Goal: Check status: Check status

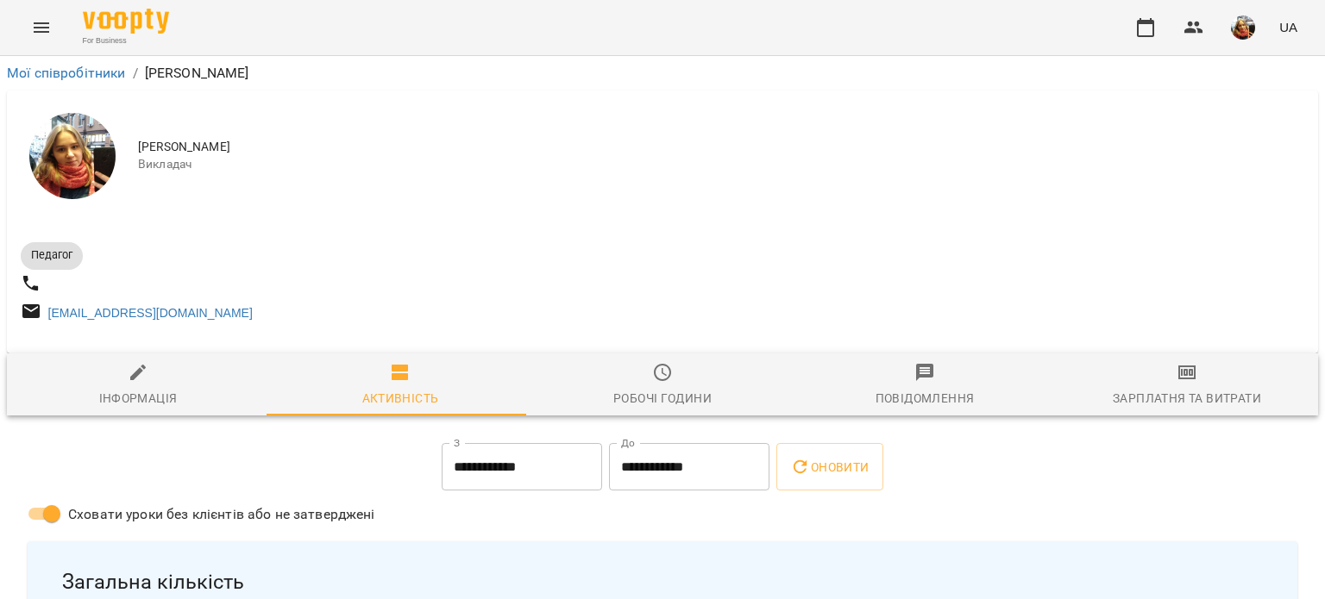
scroll to position [348, 0]
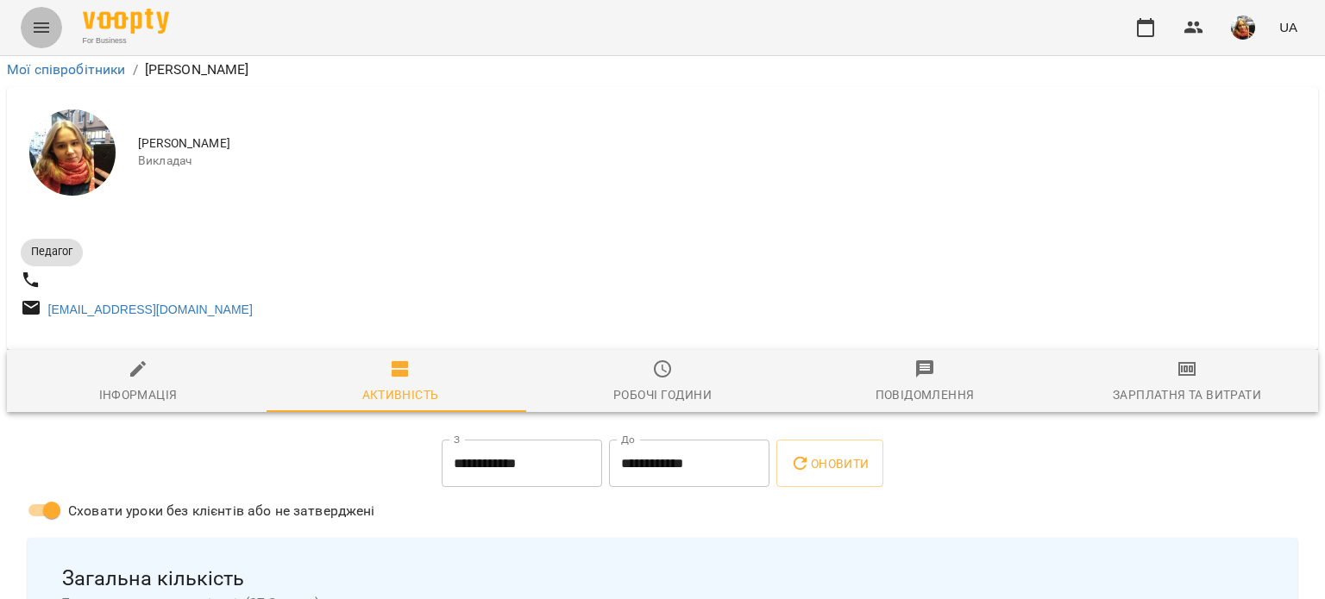
click at [50, 42] on button "Menu" at bounding box center [41, 27] width 41 height 41
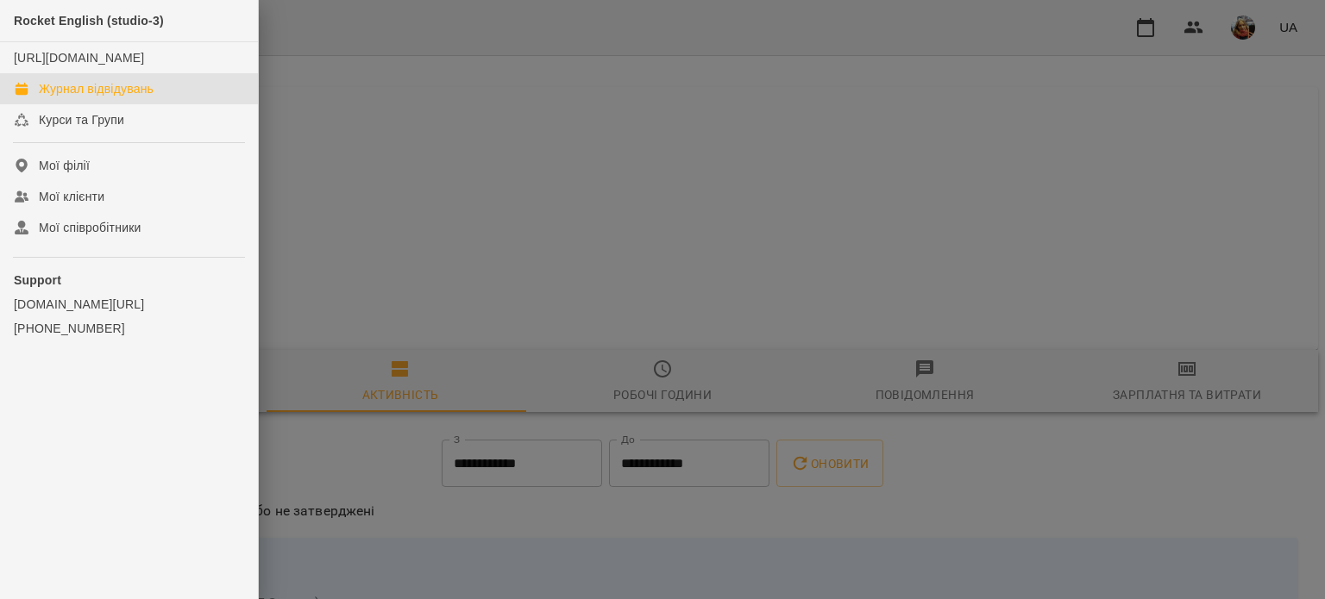
click at [103, 97] on div "Журнал відвідувань" at bounding box center [96, 88] width 115 height 17
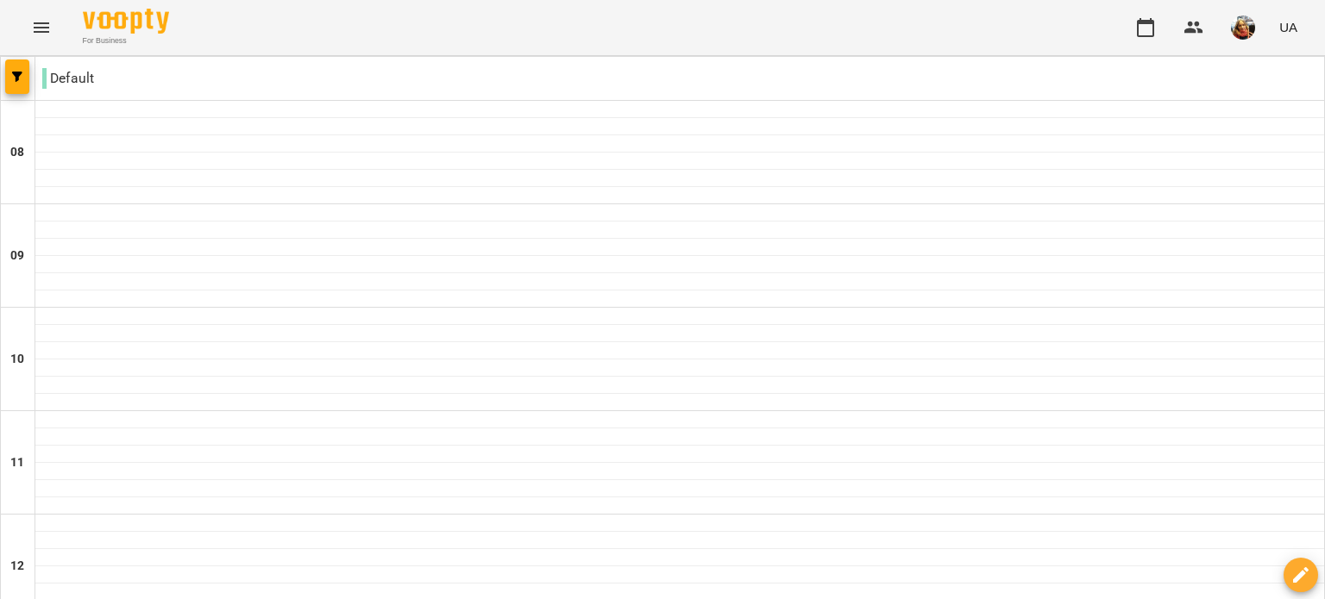
type input "**********"
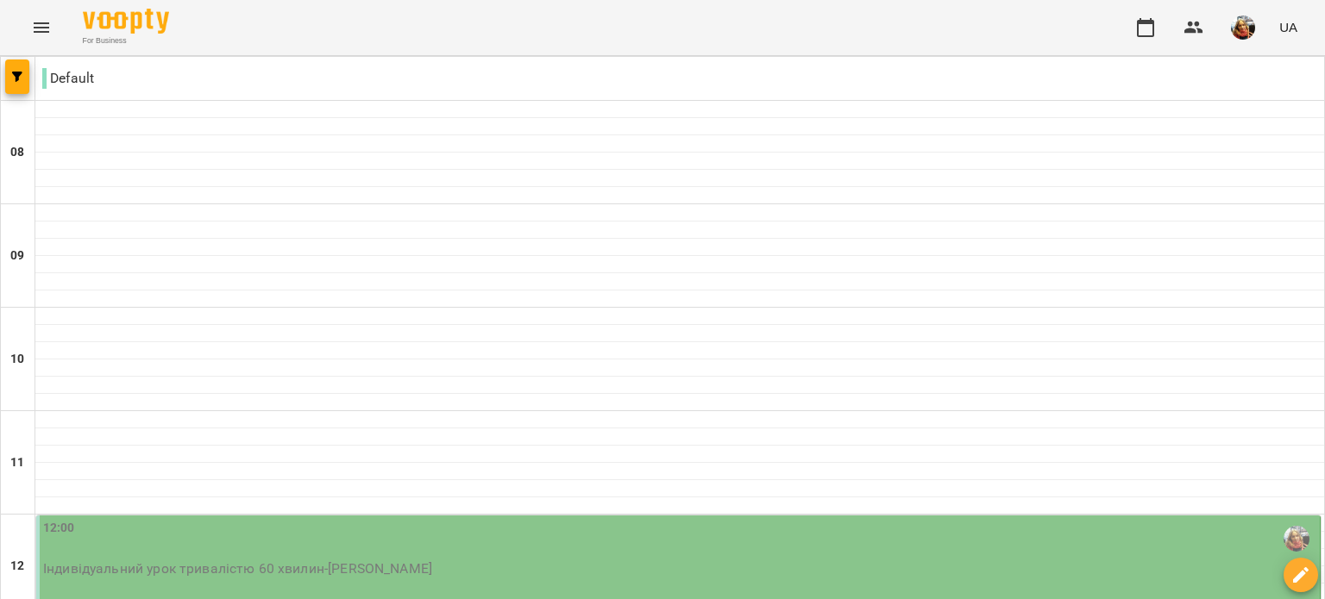
scroll to position [582, 0]
drag, startPoint x: 336, startPoint y: 531, endPoint x: 394, endPoint y: 510, distance: 61.7
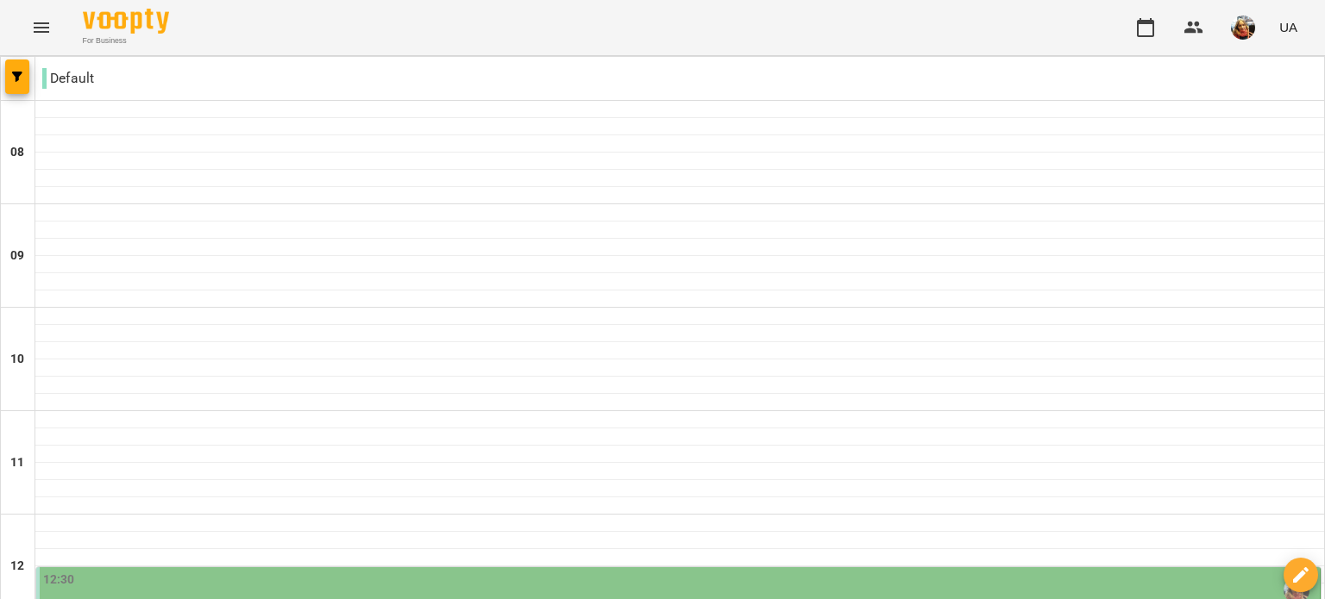
scroll to position [313, 0]
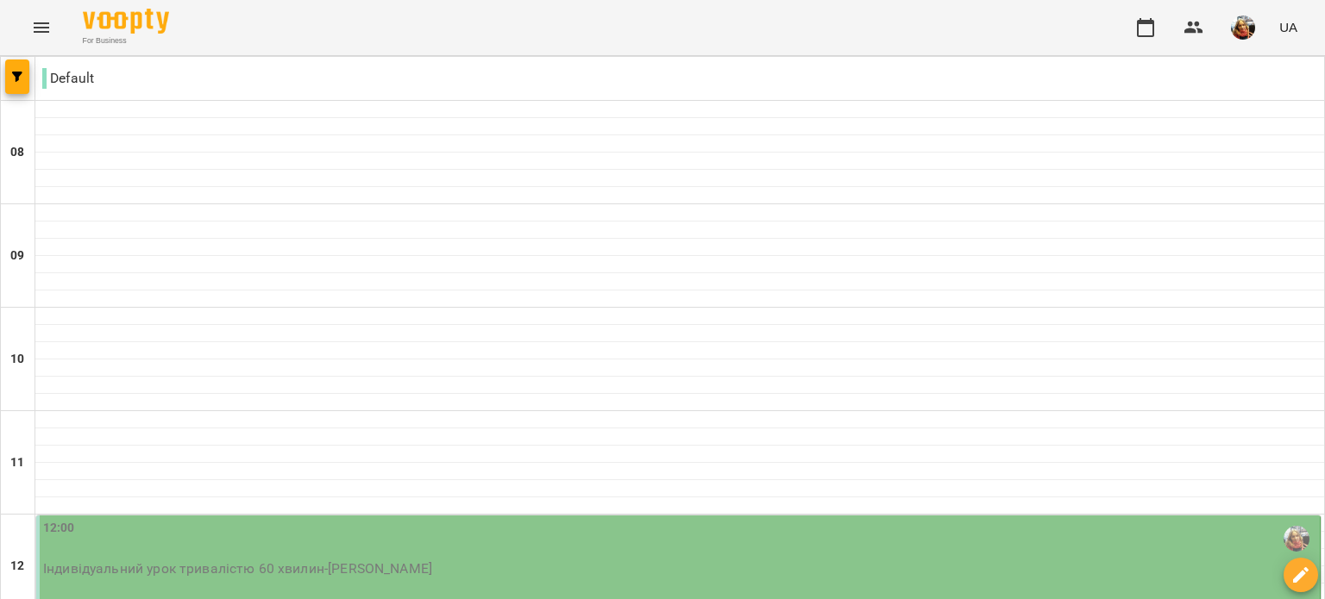
scroll to position [335, 0]
